Goal: Consume media (video, audio)

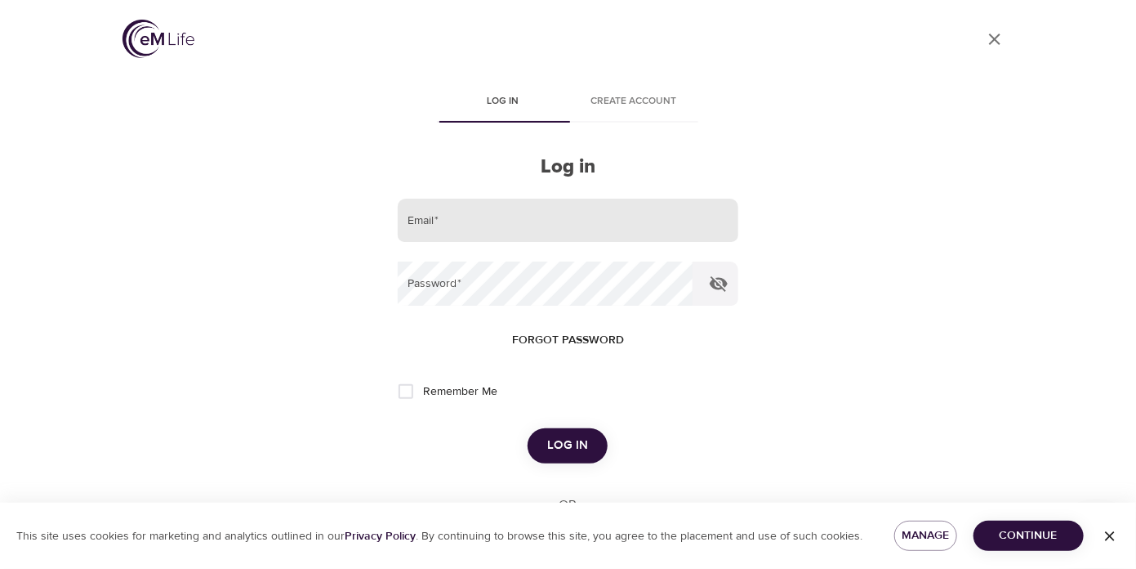
click at [479, 214] on input "email" at bounding box center [568, 220] width 340 height 44
type input "[PERSON_NAME][EMAIL_ADDRESS][DOMAIN_NAME]"
click at [408, 388] on input "Remember Me" at bounding box center [406, 391] width 34 height 34
checkbox input "true"
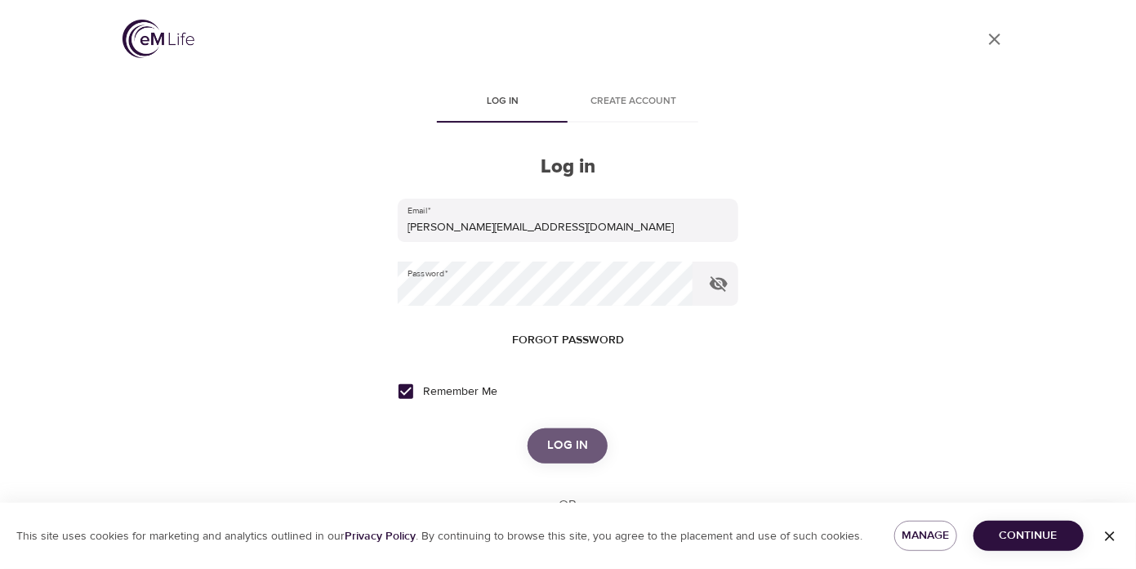
click at [567, 445] on span "Log in" at bounding box center [567, 445] width 41 height 21
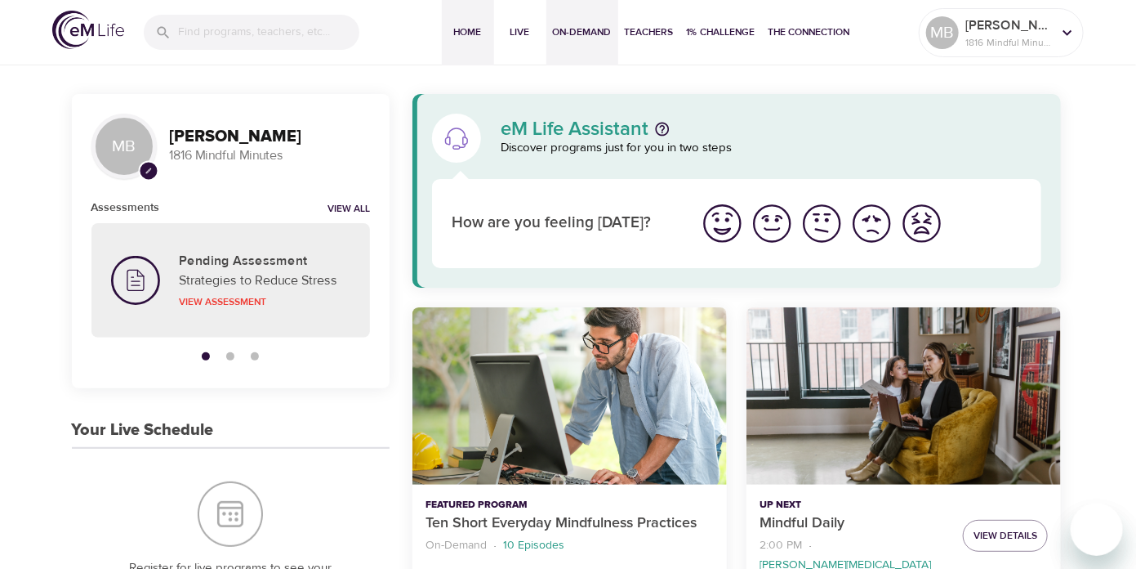
click at [593, 29] on span "On-Demand" at bounding box center [582, 32] width 59 height 17
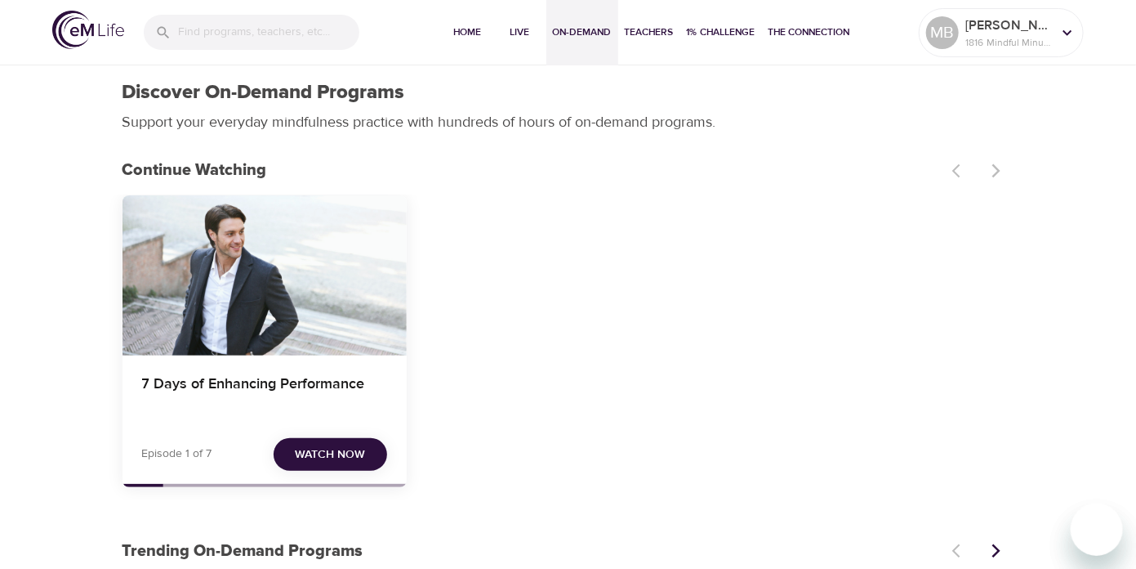
scroll to position [82, 0]
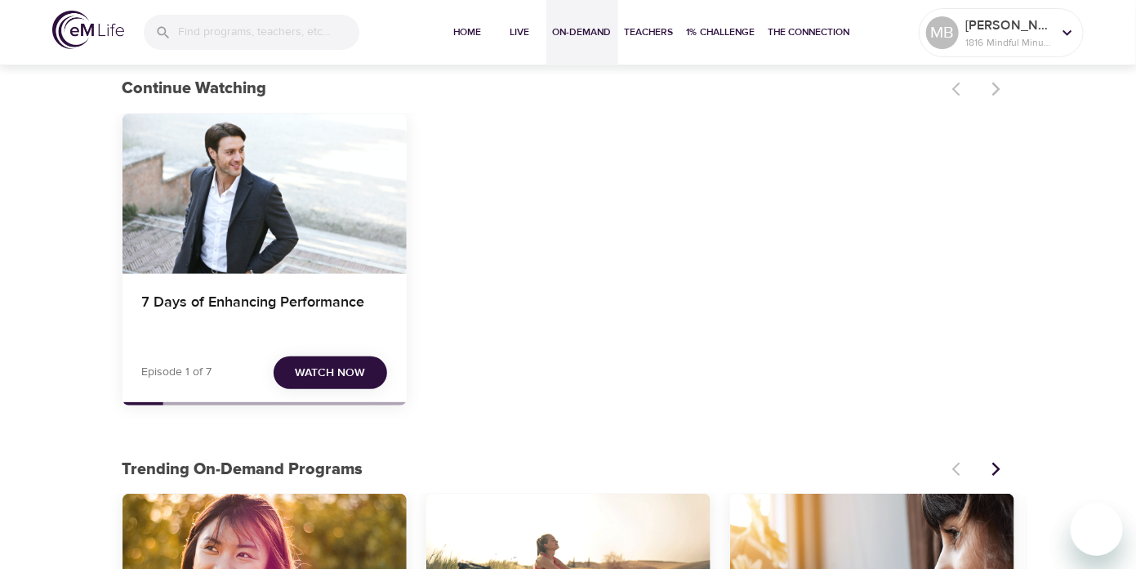
click at [334, 371] on span "Watch Now" at bounding box center [330, 373] width 70 height 20
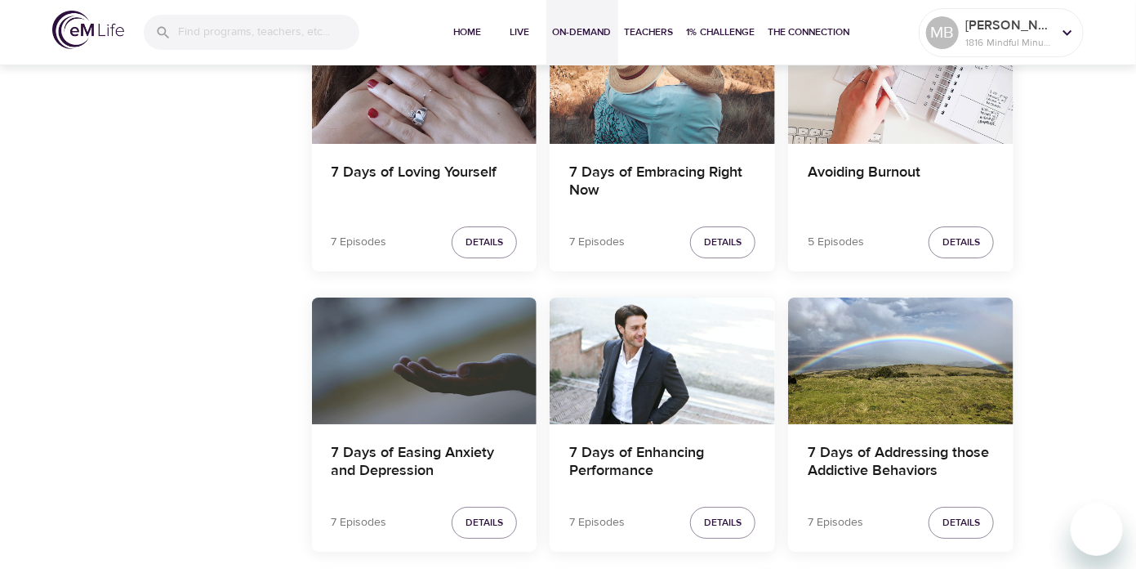
scroll to position [2369, 0]
